Goal: Check status: Check status

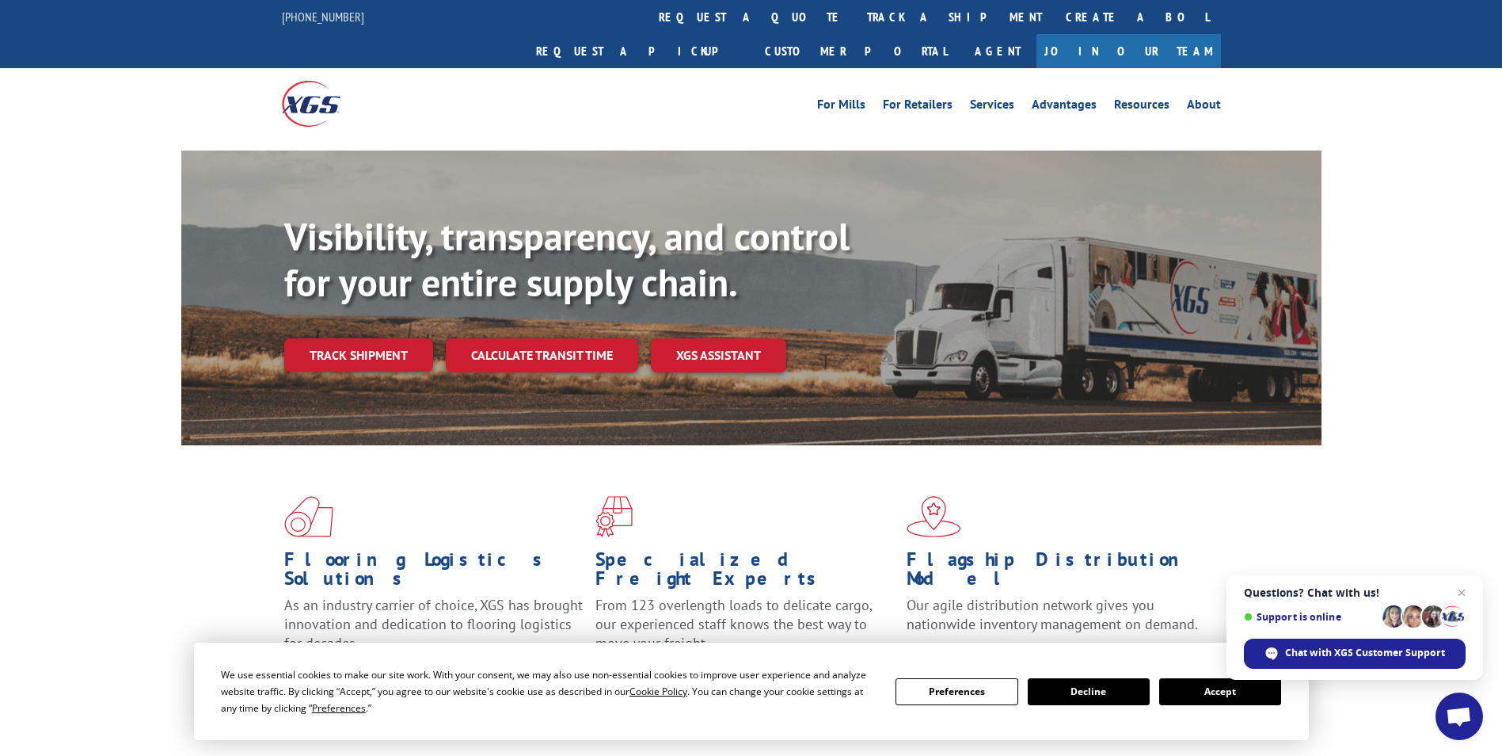
click at [1229, 690] on button "Accept" at bounding box center [1220, 691] width 122 height 27
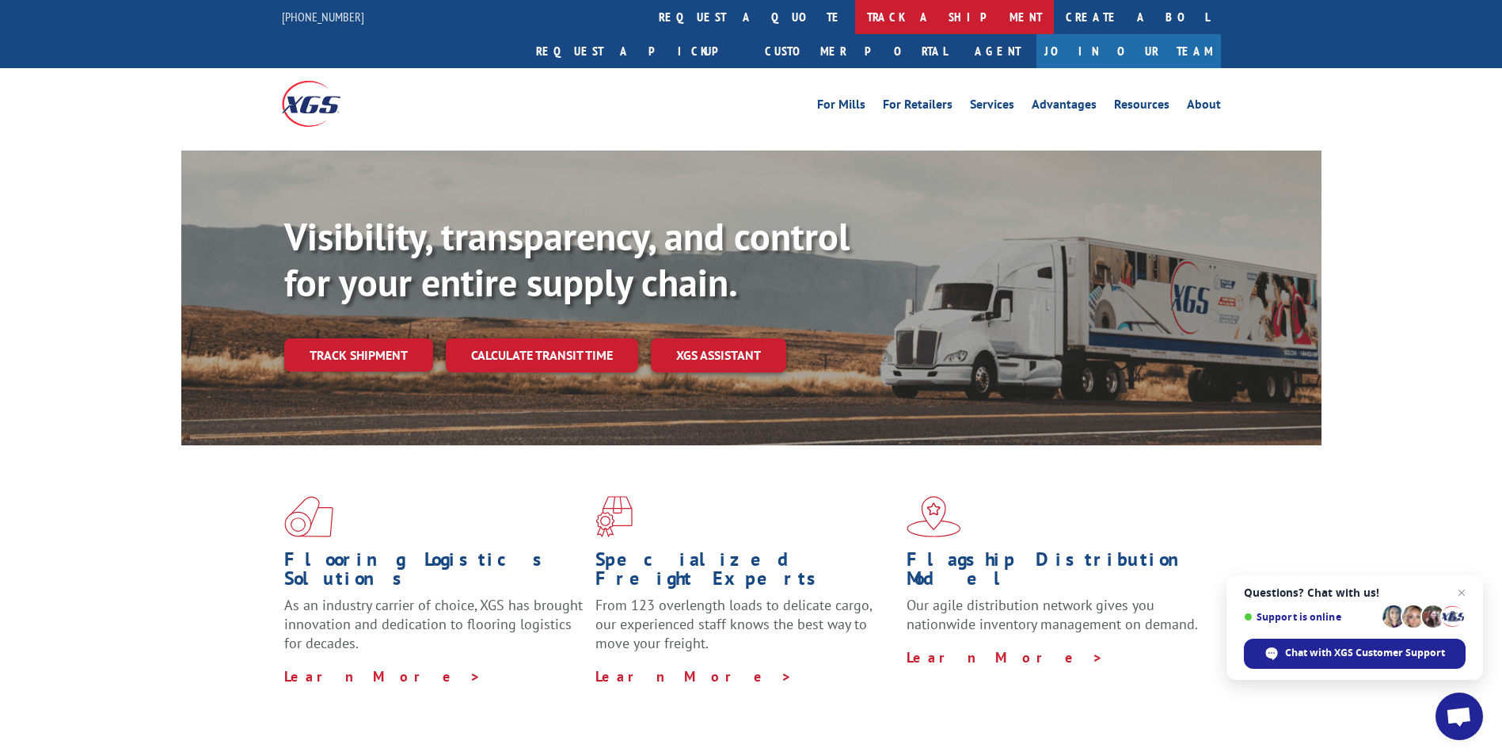
click at [855, 29] on link "track a shipment" at bounding box center [954, 17] width 199 height 34
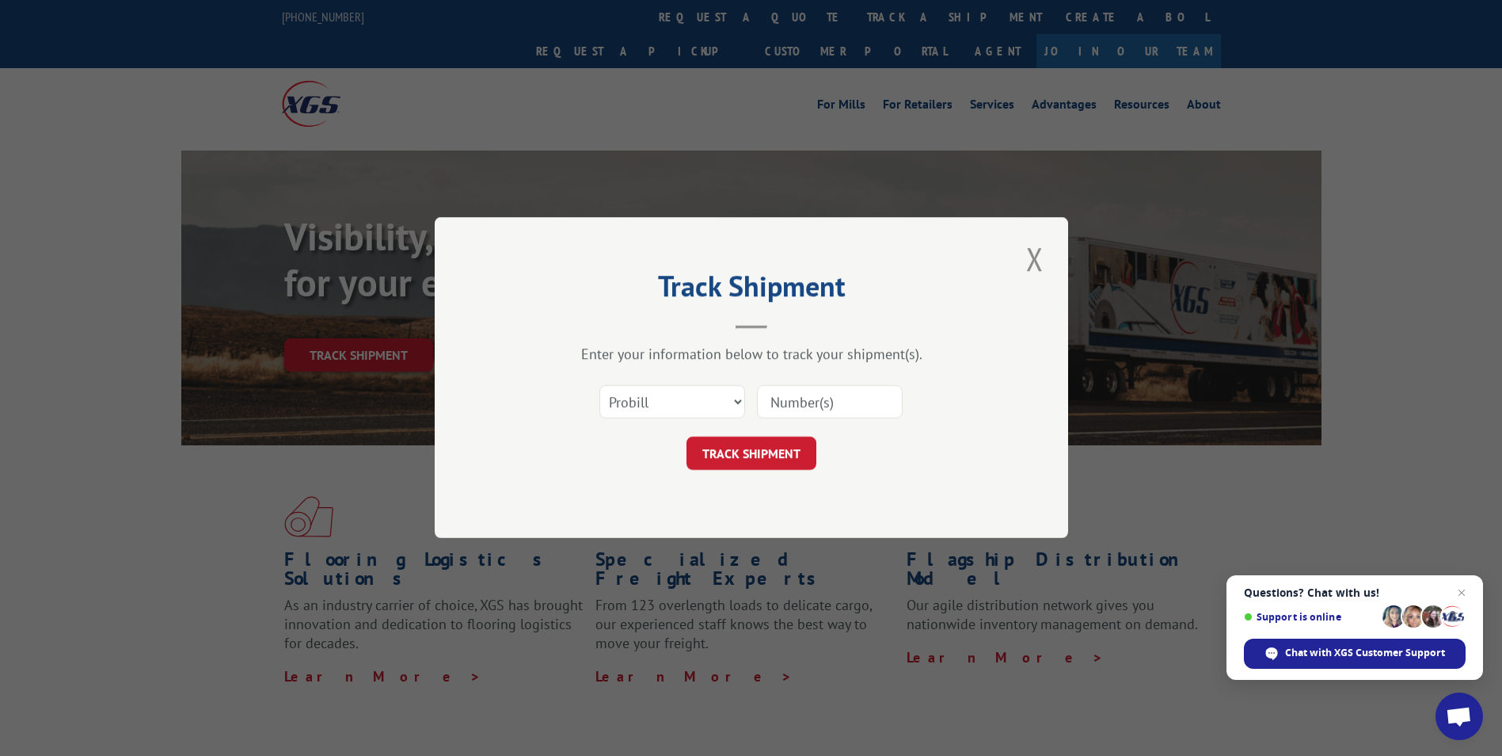
drag, startPoint x: 680, startPoint y: 375, endPoint x: 681, endPoint y: 386, distance: 10.3
click at [680, 379] on div "Select category... Probill BOL PO" at bounding box center [751, 402] width 475 height 52
click at [679, 391] on select "Select category... Probill BOL PO" at bounding box center [673, 402] width 146 height 33
select select "bol"
click at [600, 386] on select "Select category... Probill BOL PO" at bounding box center [673, 402] width 146 height 33
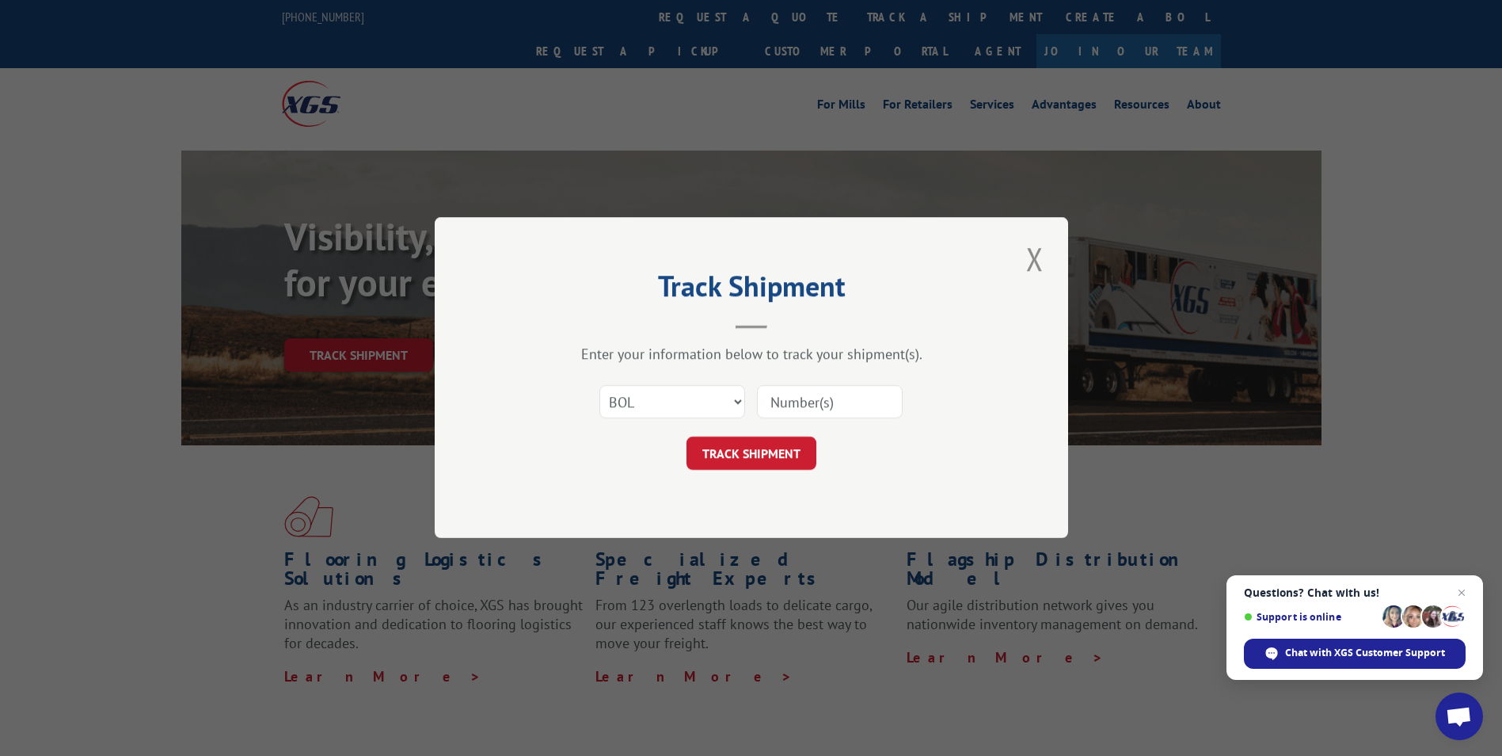
click at [797, 409] on input at bounding box center [830, 402] width 146 height 33
type input "524589133"
click button "TRACK SHIPMENT" at bounding box center [752, 453] width 130 height 33
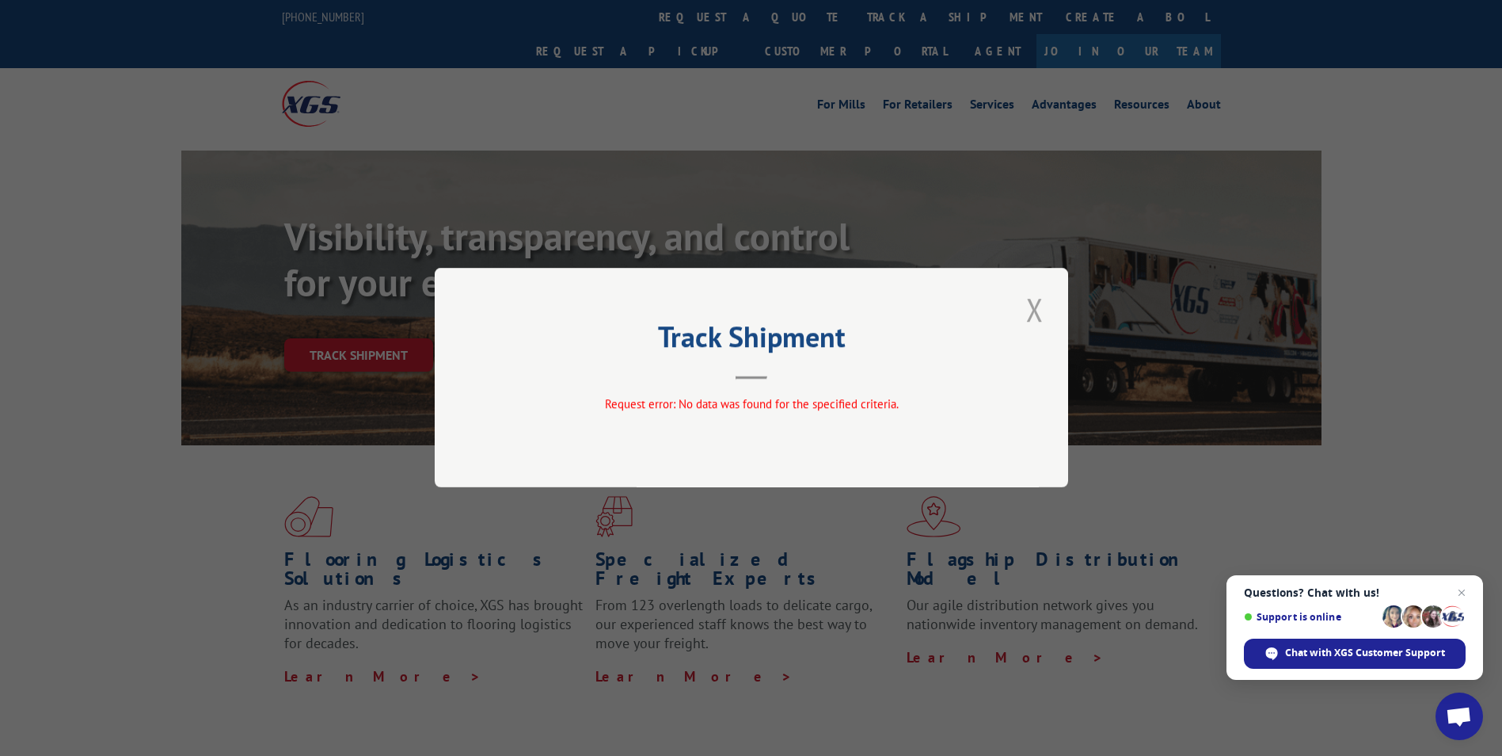
click at [1026, 306] on button "Close modal" at bounding box center [1035, 309] width 27 height 44
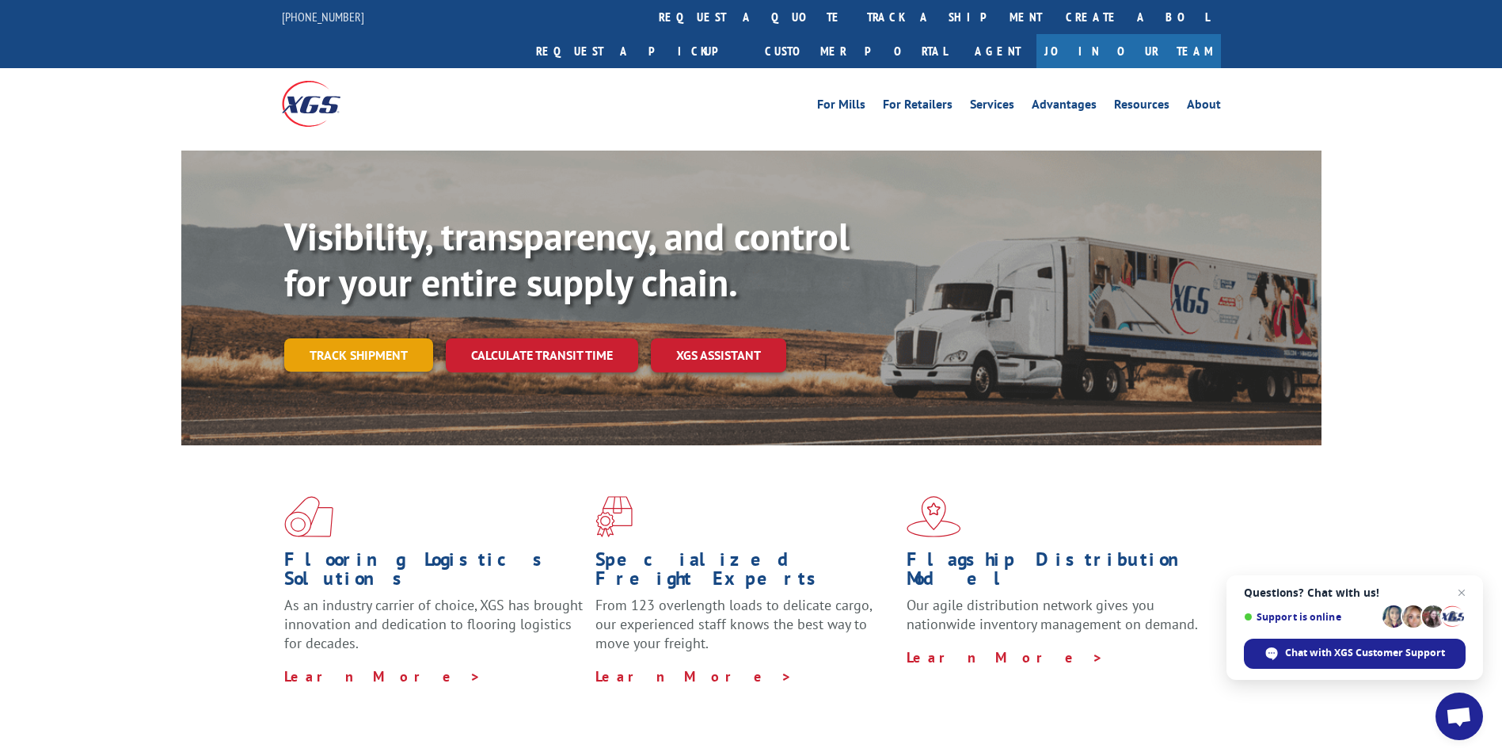
click at [359, 338] on link "Track shipment" at bounding box center [358, 354] width 149 height 33
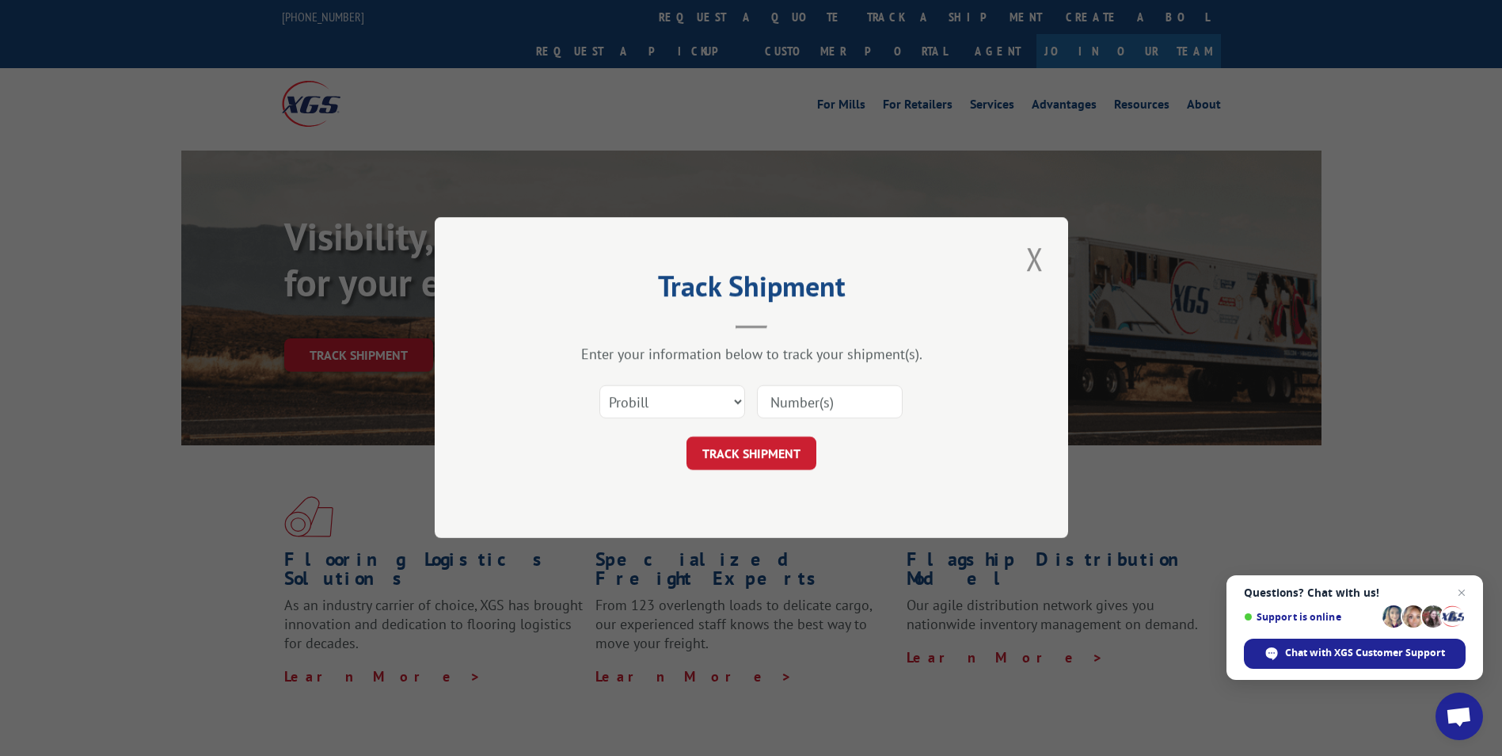
drag, startPoint x: 841, startPoint y: 406, endPoint x: 816, endPoint y: 405, distance: 24.6
click at [841, 405] on input at bounding box center [830, 402] width 146 height 33
click at [690, 388] on select "Select category... Probill BOL PO" at bounding box center [673, 402] width 146 height 33
click at [600, 386] on select "Select category... Probill BOL PO" at bounding box center [673, 402] width 146 height 33
click at [839, 410] on input at bounding box center [830, 402] width 146 height 33
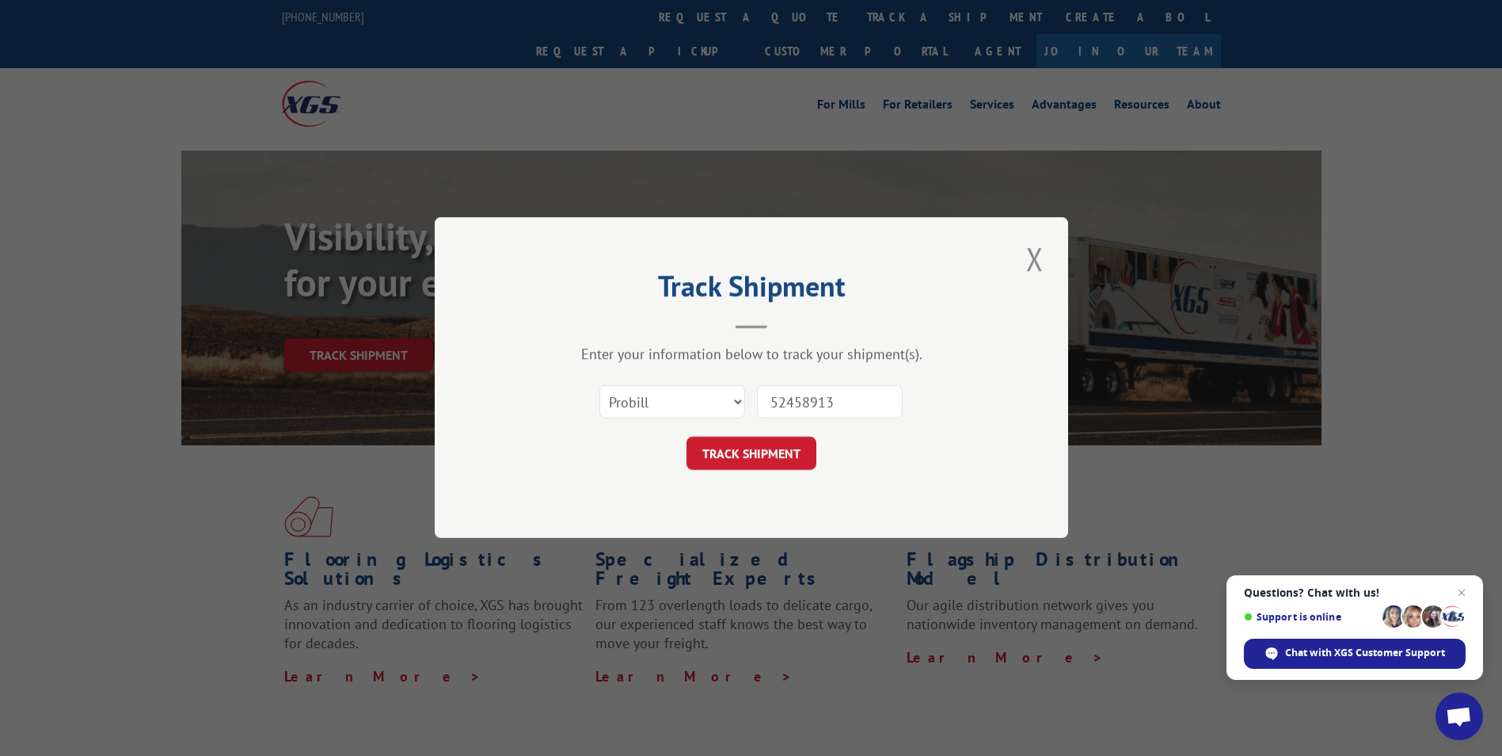
type input "524589133"
click button "TRACK SHIPMENT" at bounding box center [752, 453] width 130 height 33
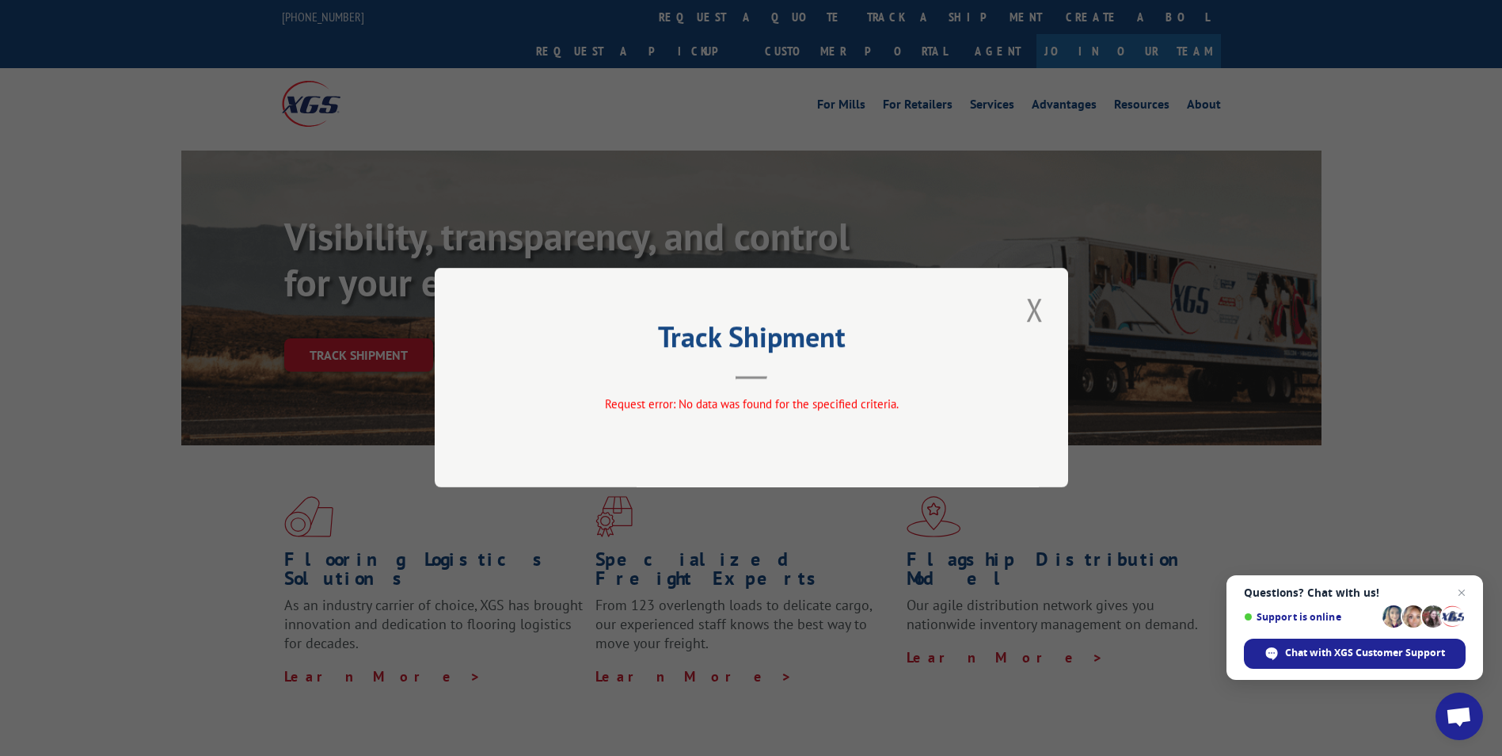
drag, startPoint x: 837, startPoint y: 423, endPoint x: 851, endPoint y: 419, distance: 14.0
click at [851, 419] on div "Track Shipment Request error: No data was found for the specified criteria." at bounding box center [752, 377] width 634 height 219
drag, startPoint x: 851, startPoint y: 419, endPoint x: 1039, endPoint y: 312, distance: 216.7
click at [1039, 311] on button "Close modal" at bounding box center [1035, 309] width 27 height 44
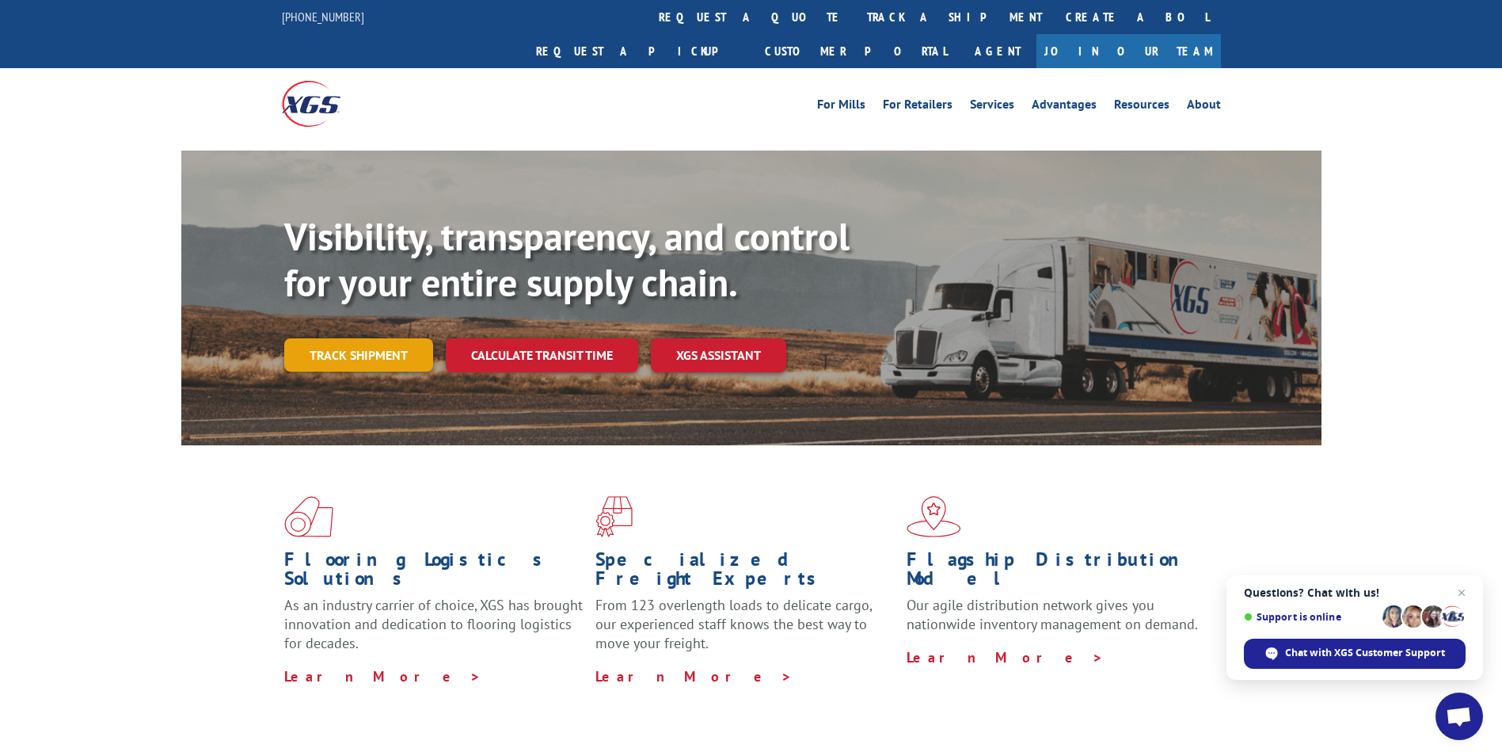
click at [339, 338] on link "Track shipment" at bounding box center [358, 354] width 149 height 33
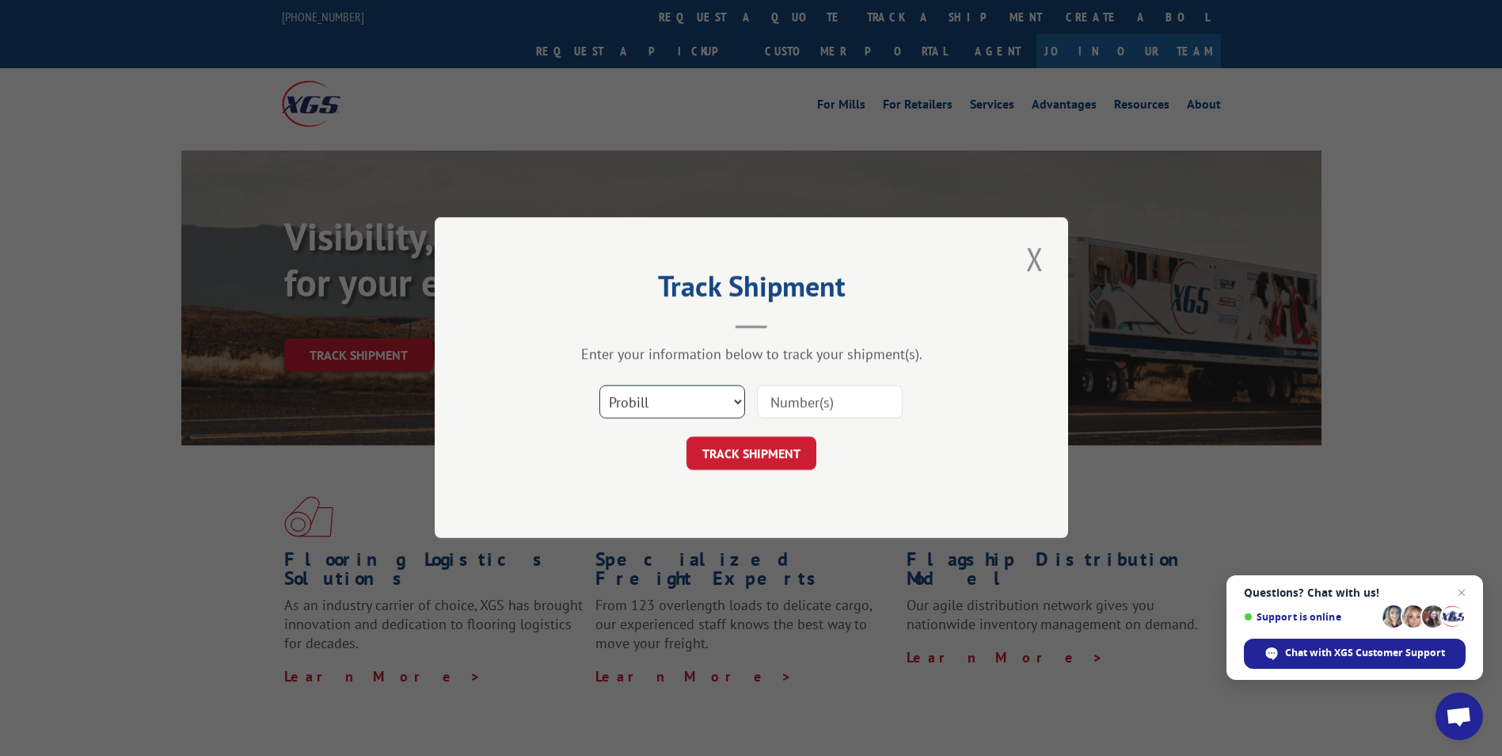
click at [729, 405] on select "Select category... Probill BOL PO" at bounding box center [673, 402] width 146 height 33
select select "po"
click at [600, 386] on select "Select category... Probill BOL PO" at bounding box center [673, 402] width 146 height 33
click at [786, 393] on input at bounding box center [830, 402] width 146 height 33
type input "AUS-310860"
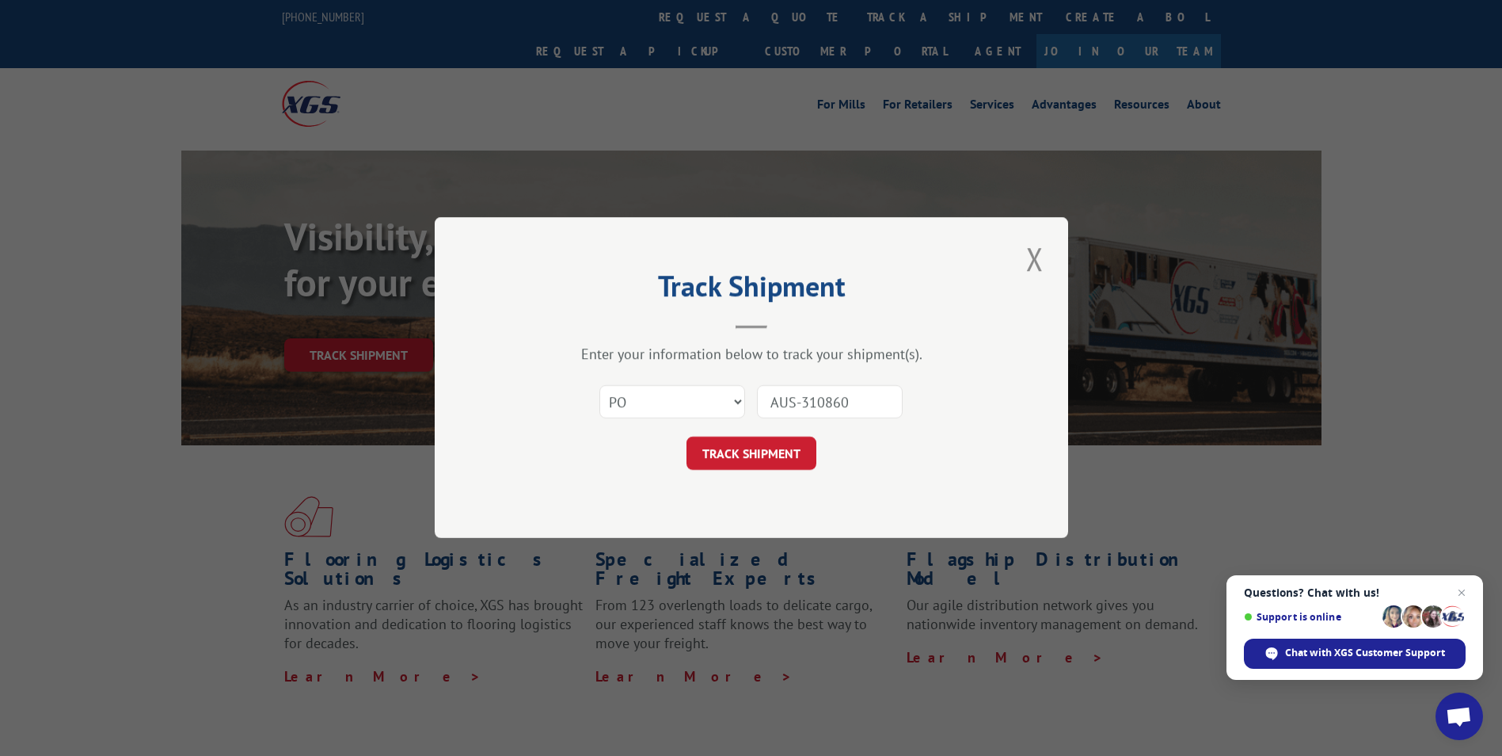
click button "TRACK SHIPMENT" at bounding box center [752, 453] width 130 height 33
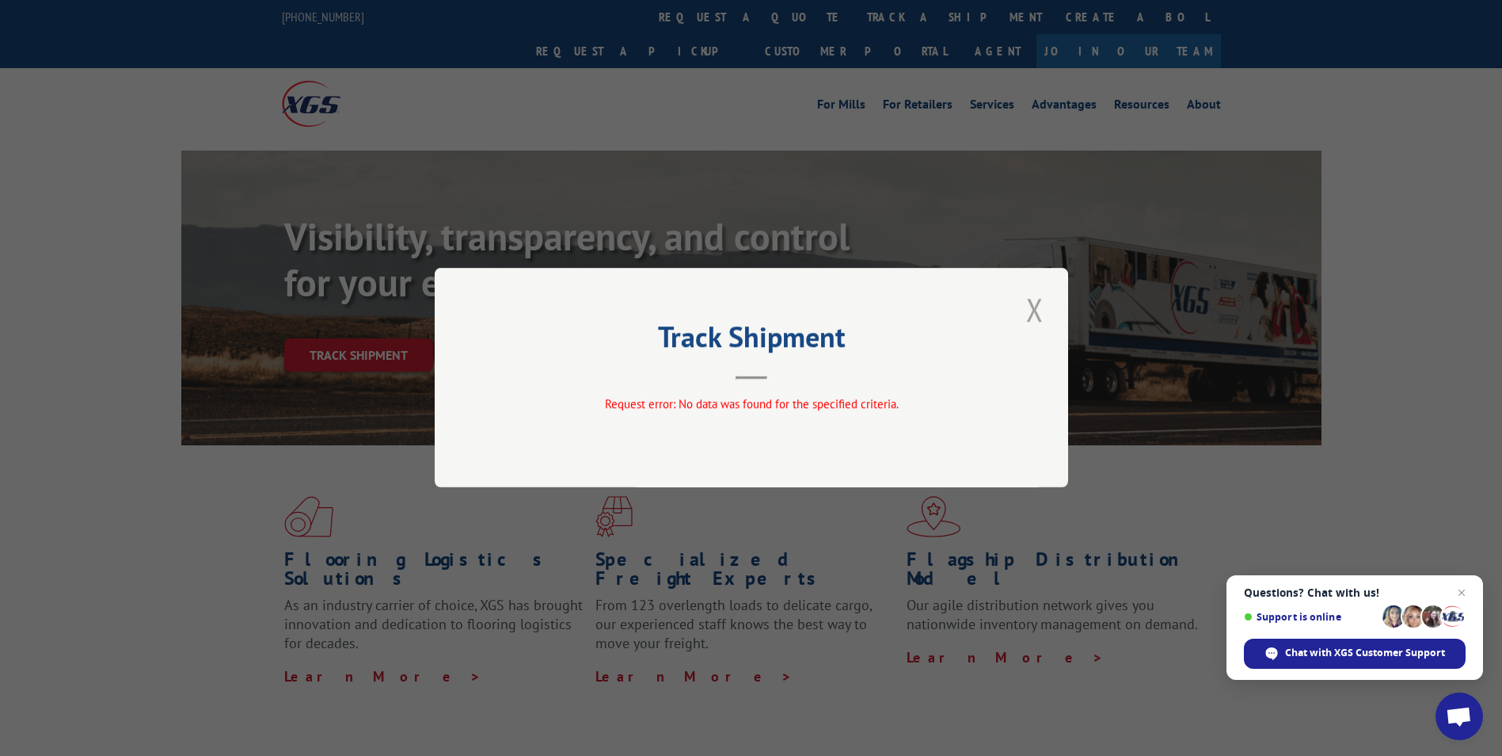
click at [1033, 310] on button "Close modal" at bounding box center [1035, 309] width 27 height 44
